Goal: Contribute content

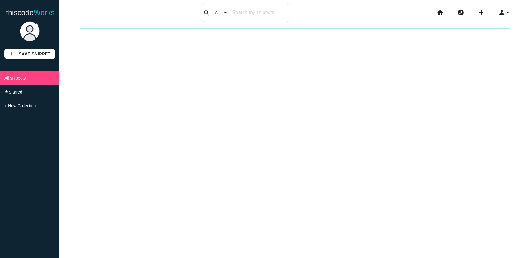
click at [258, 10] on input "text" at bounding box center [259, 12] width 60 height 12
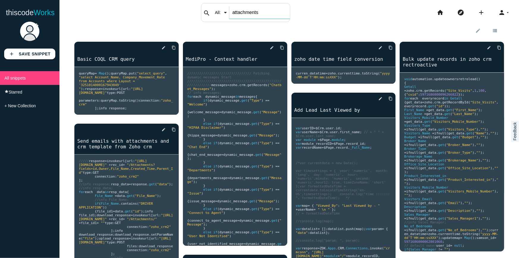
type input "attachments"
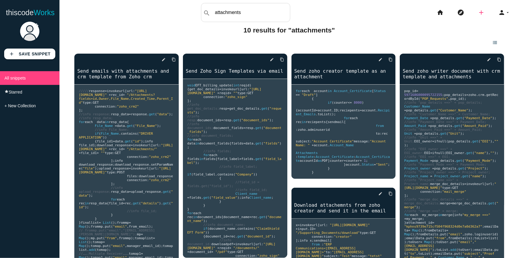
click at [478, 12] on icon "add" at bounding box center [481, 12] width 7 height 19
click at [491, 12] on link "code Snippet" at bounding box center [494, 10] width 42 height 15
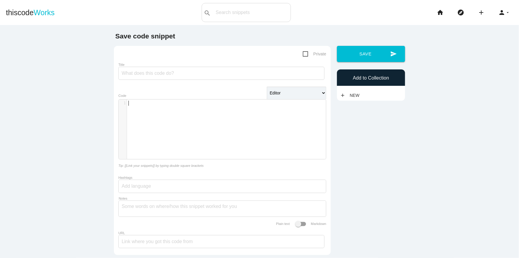
click at [157, 124] on div "​ x 1 ​" at bounding box center [227, 133] width 216 height 68
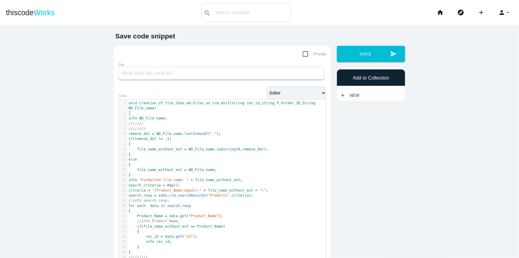
click at [161, 71] on input "Title" at bounding box center [221, 73] width 206 height 13
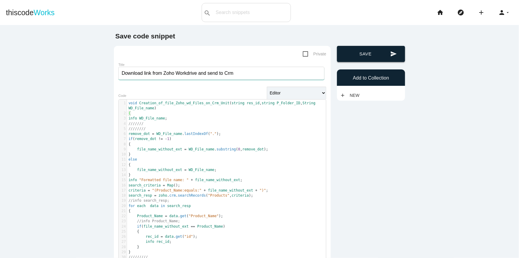
type input "Download link from Zoho Workdrive and send to Crm"
click at [364, 52] on button "send Save" at bounding box center [371, 54] width 68 height 16
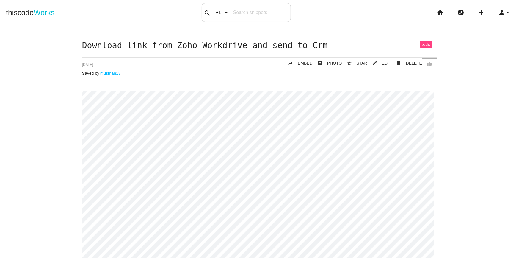
click at [234, 12] on input "text" at bounding box center [260, 12] width 60 height 12
type input "attachment"
